Goal: Information Seeking & Learning: Learn about a topic

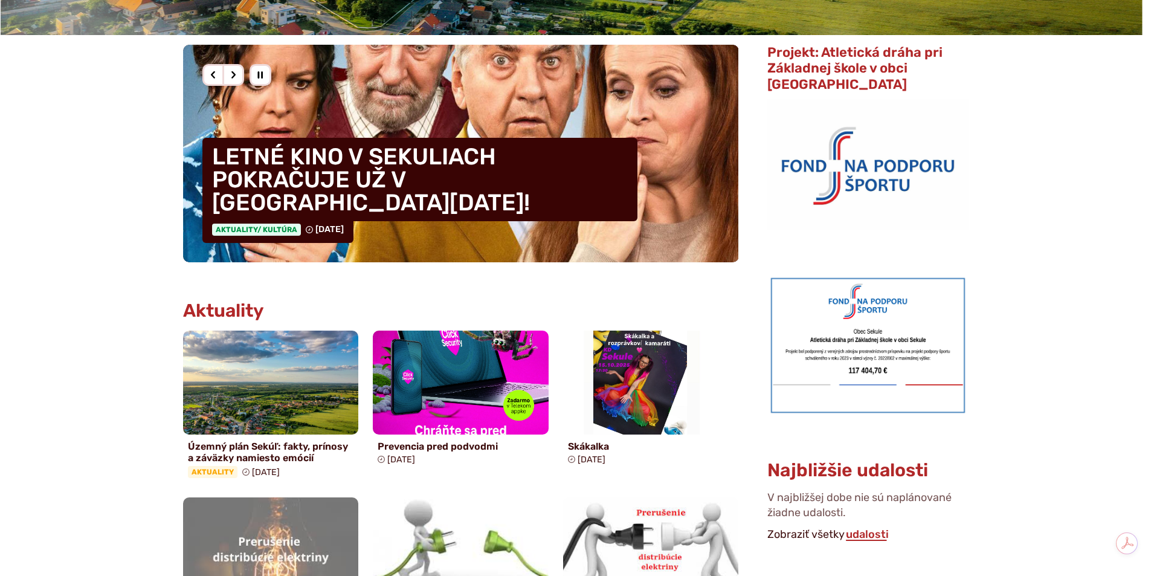
scroll to position [363, 0]
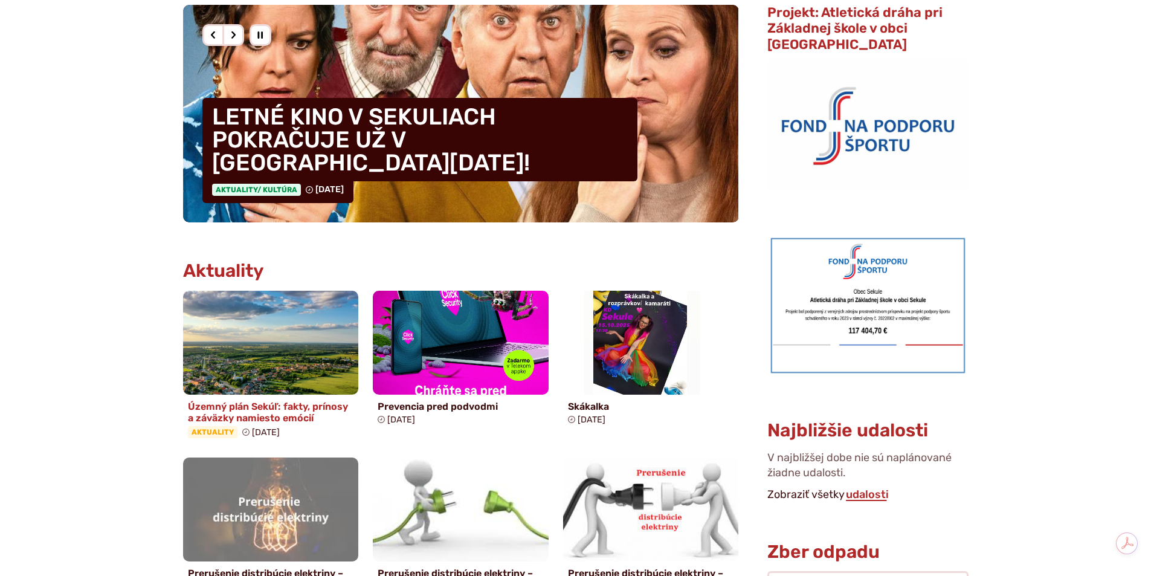
click at [294, 409] on h4 "Územný plán Sekúľ: fakty, prínosy a záväzky namiesto emócií" at bounding box center [271, 412] width 166 height 23
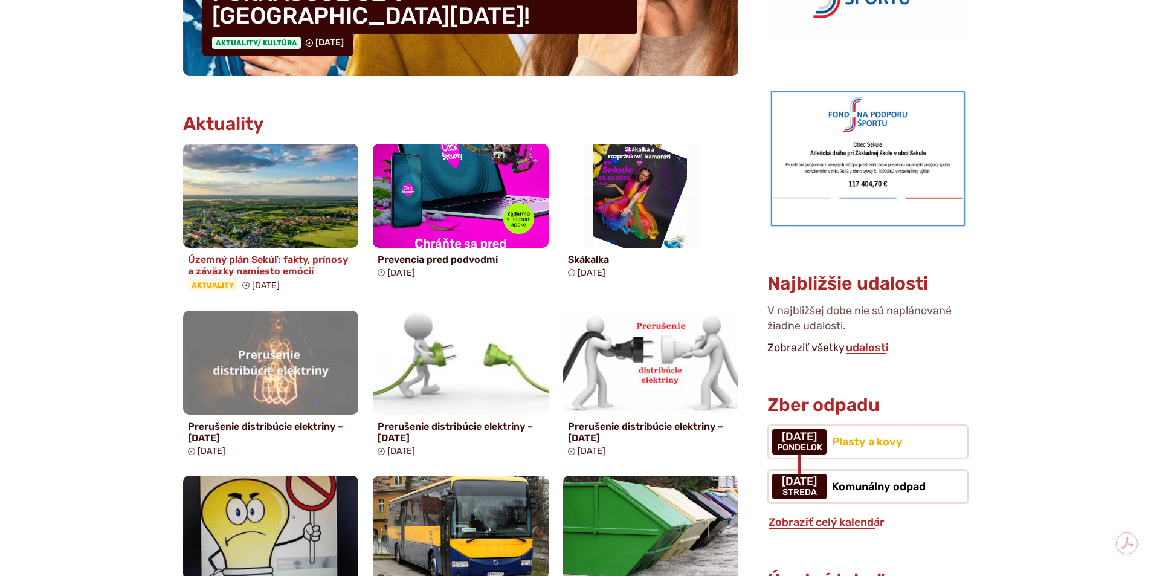
scroll to position [544, 0]
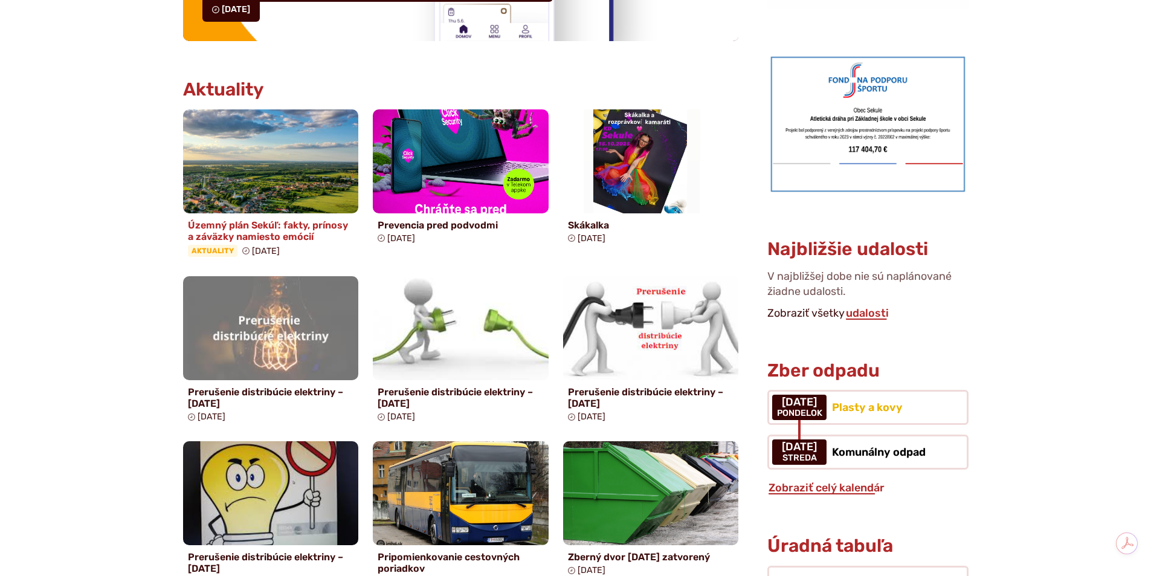
click at [276, 221] on h4 "Územný plán Sekúľ: fakty, prínosy a záväzky namiesto emócií" at bounding box center [271, 230] width 166 height 23
